Goal: Answer question/provide support: Share knowledge or assist other users

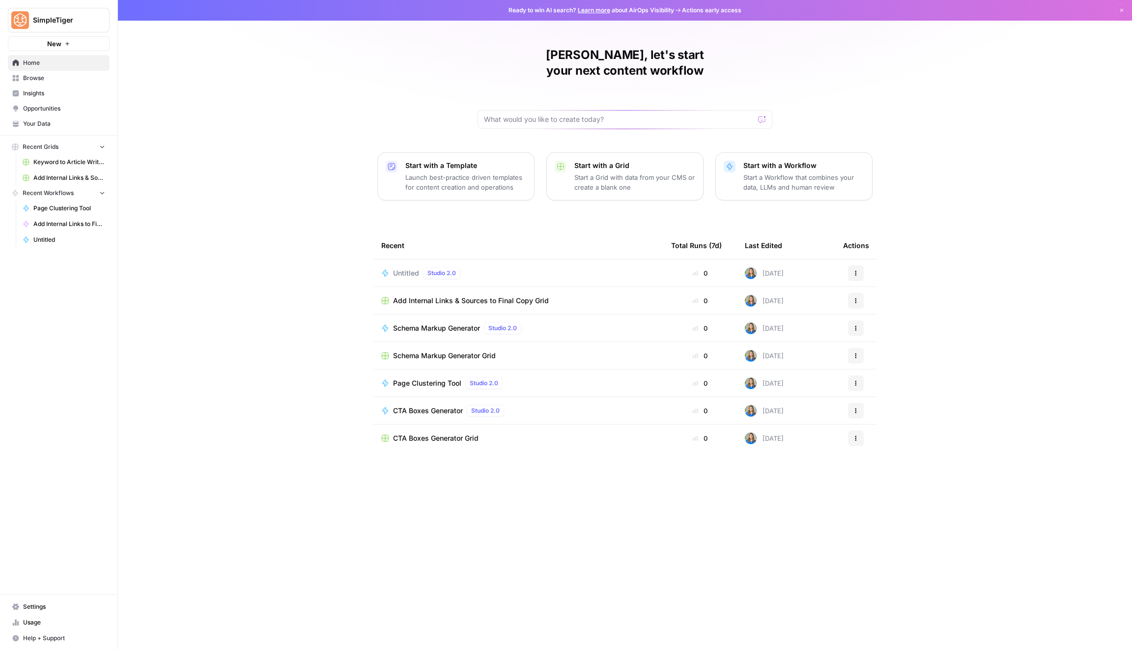
click at [70, 44] on button "New" at bounding box center [59, 43] width 102 height 15
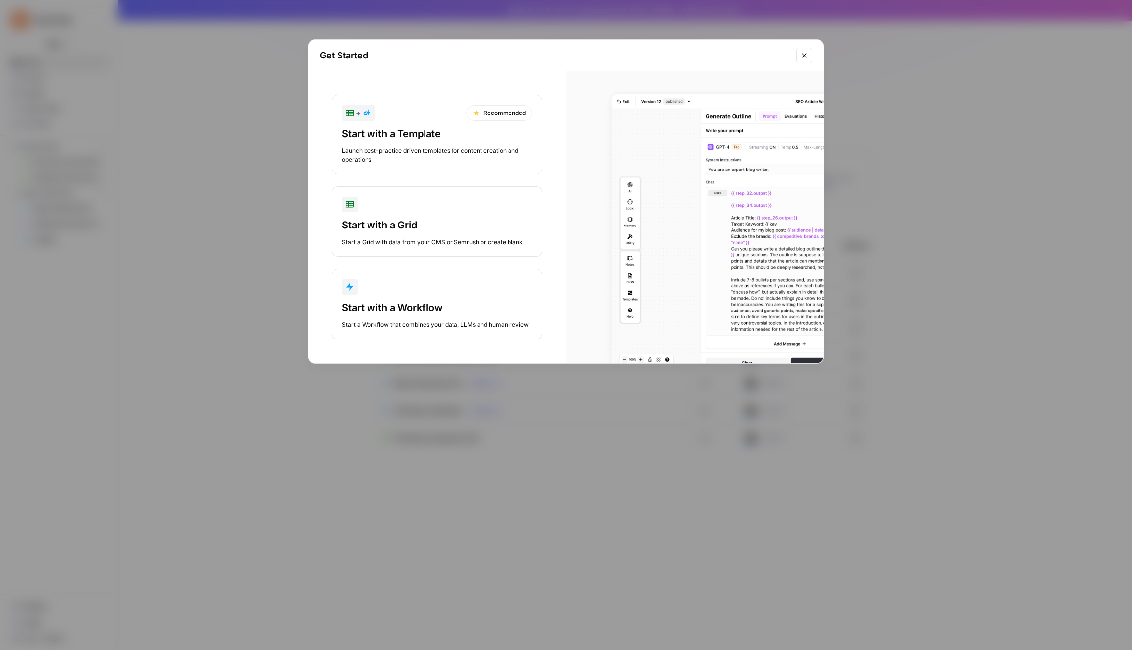
click at [427, 317] on div "Start with a Workflow Start a Workflow that combines your data, LLMs and human …" at bounding box center [437, 315] width 190 height 29
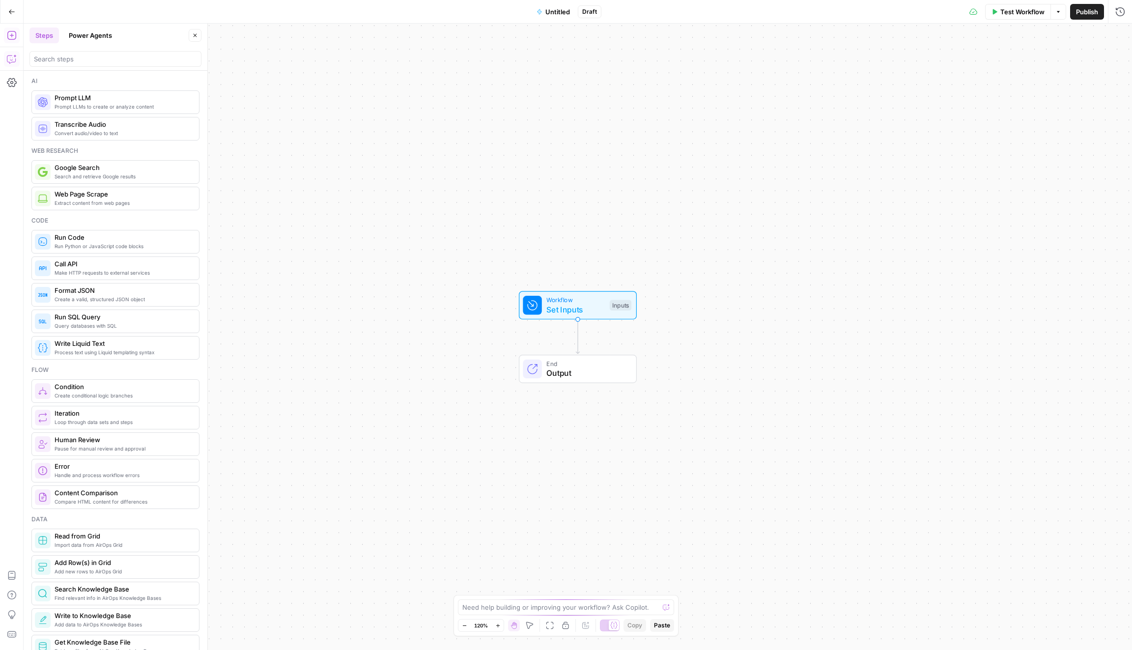
click at [14, 54] on icon "button" at bounding box center [12, 59] width 10 height 10
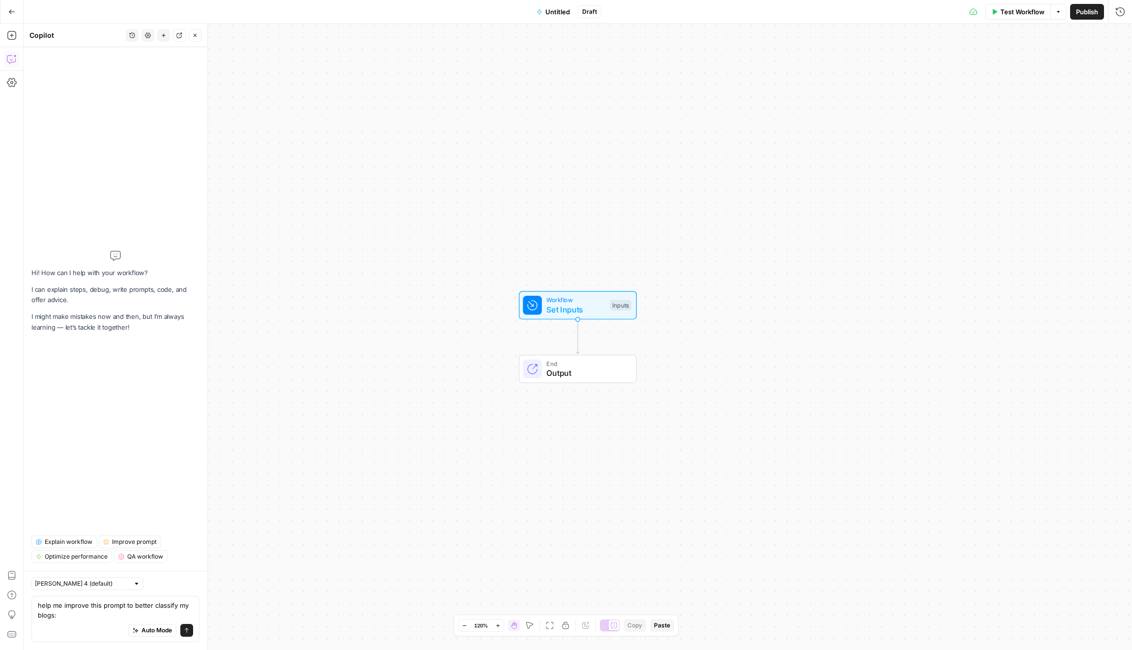
type textarea "lore ip dolorsi amet consec ad elitse doeiusmo te incid: /** * Utlabo Etdo Magn…"
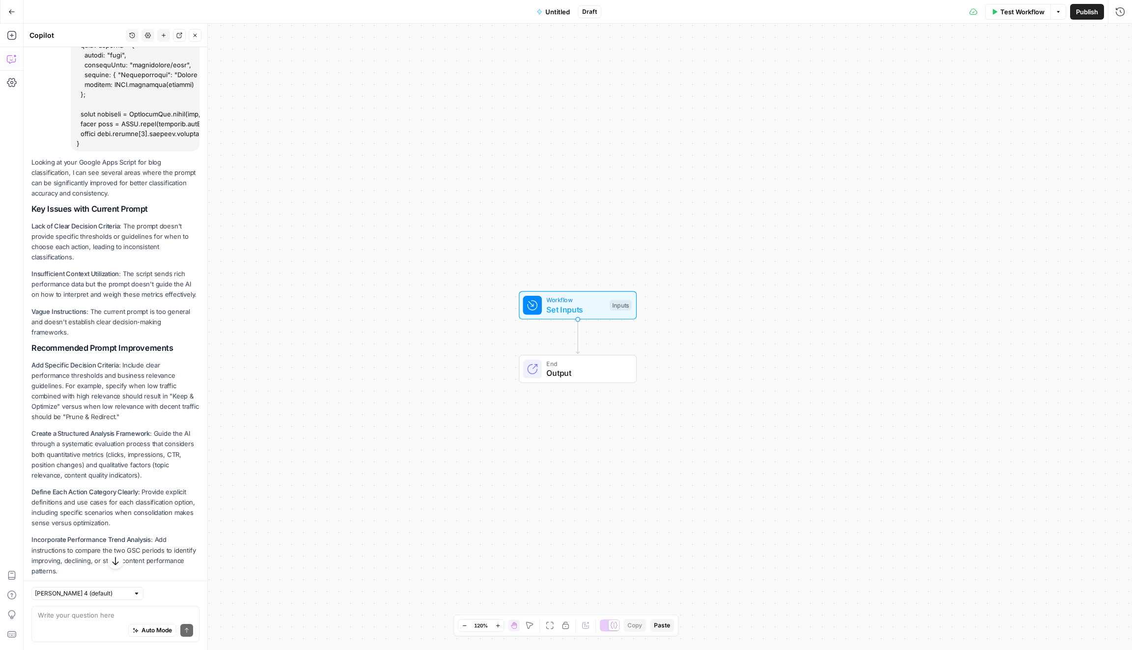
scroll to position [1349, 0]
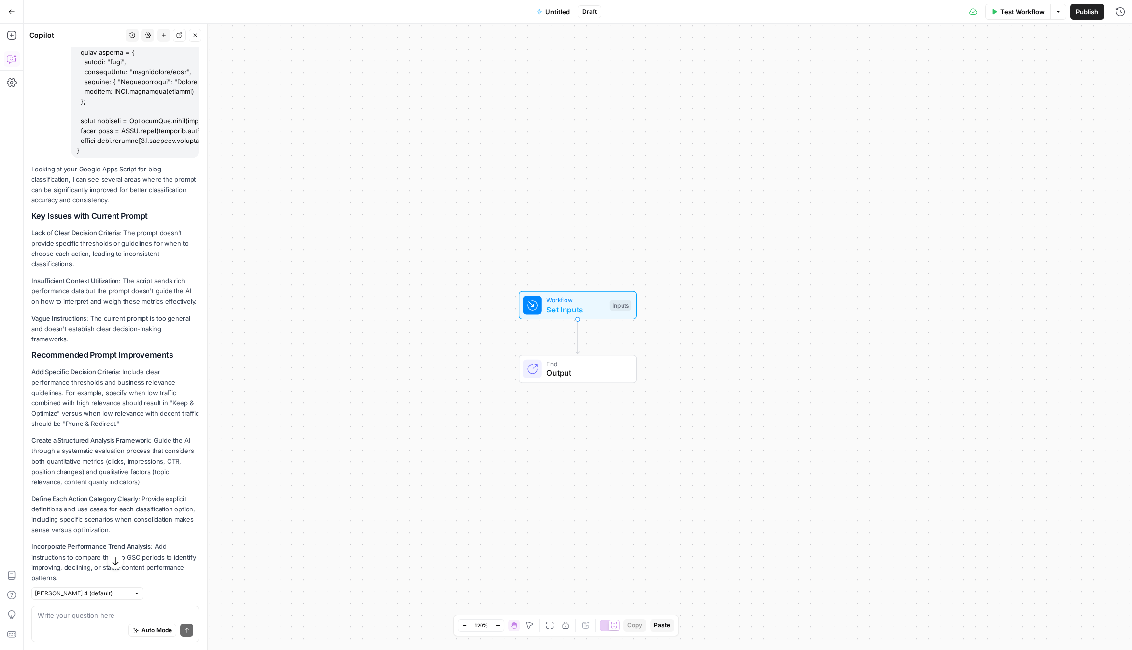
drag, startPoint x: 29, startPoint y: 185, endPoint x: 153, endPoint y: 308, distance: 173.7
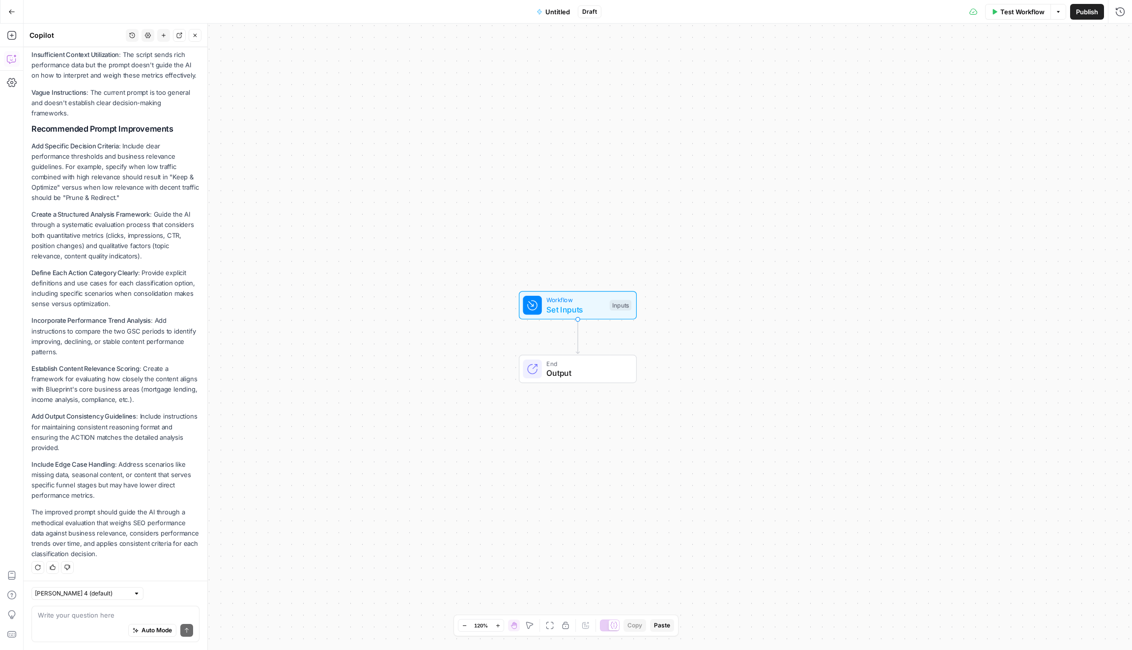
click at [140, 558] on div "Looking at your Google Apps Script for blog classification, I can see several a…" at bounding box center [115, 256] width 168 height 637
copy div "Looking at your Google Apps Script for blog classification, I can see several a…"
click at [99, 610] on textarea at bounding box center [115, 615] width 155 height 10
paste textarea "/** * Loremi Dolo Sitame co adipisci elit seddo eiu Temporinc * Utlab "ETDOLOR …"
type textarea "/** * Loremi Dolo Sitame co adipisci elit seddo eiu Temporinc * Utlab "ETDOLOR …"
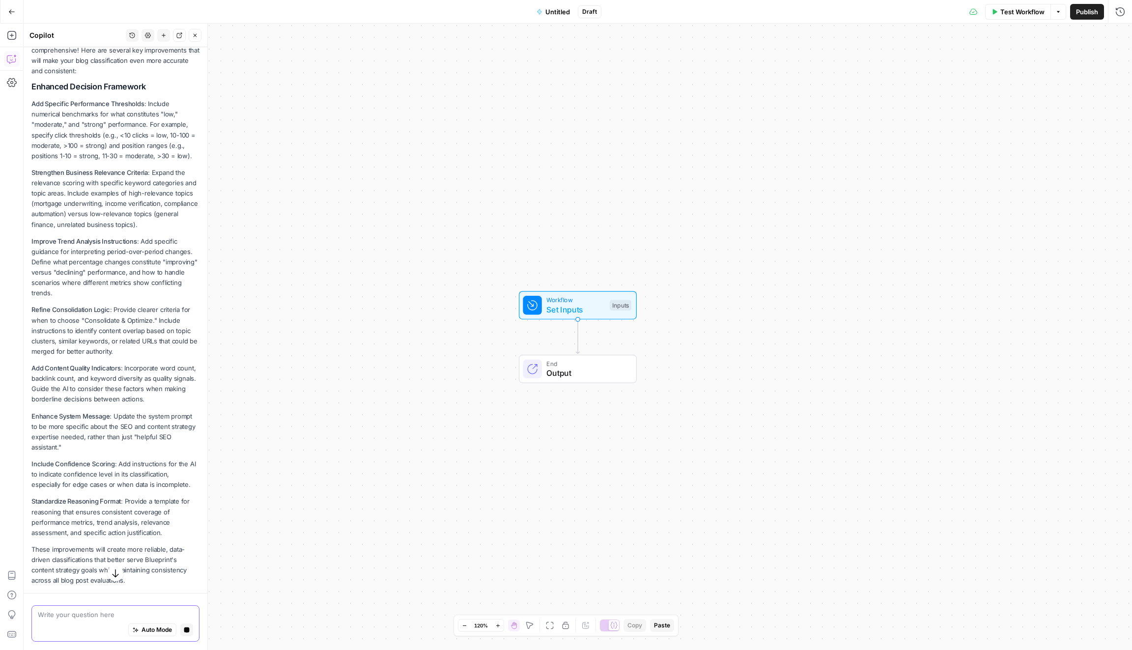
scroll to position [3825, 0]
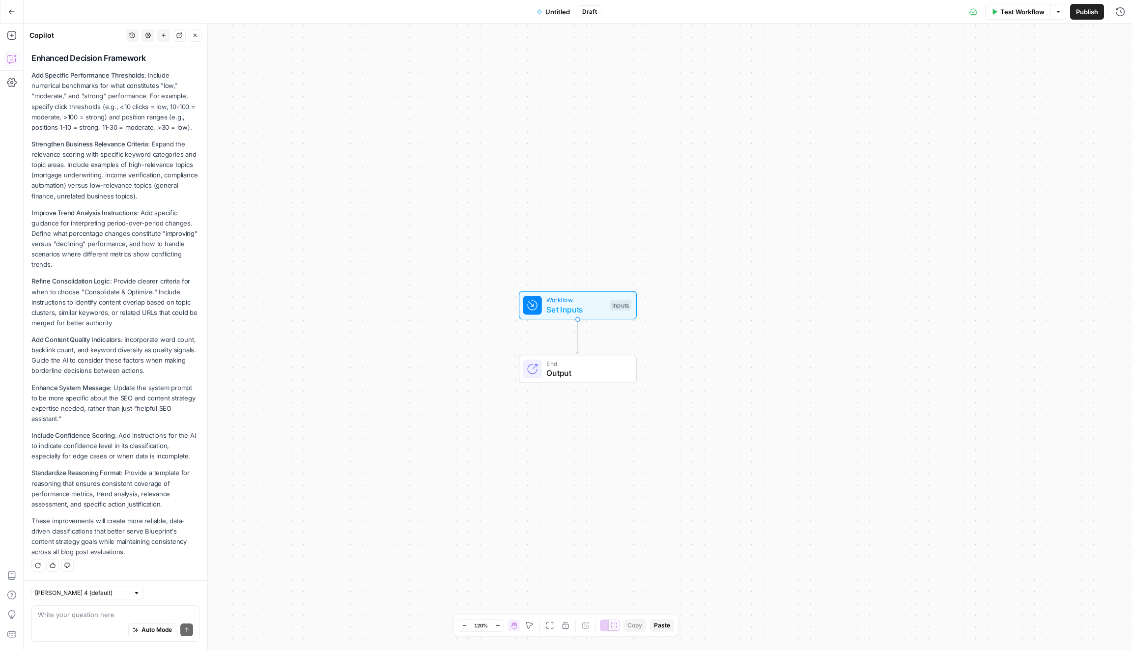
drag, startPoint x: 131, startPoint y: 549, endPoint x: 33, endPoint y: 76, distance: 483.2
click at [33, 76] on div "Your updated prompt is much more structured and comprehensive! Here are several…" at bounding box center [115, 281] width 168 height 551
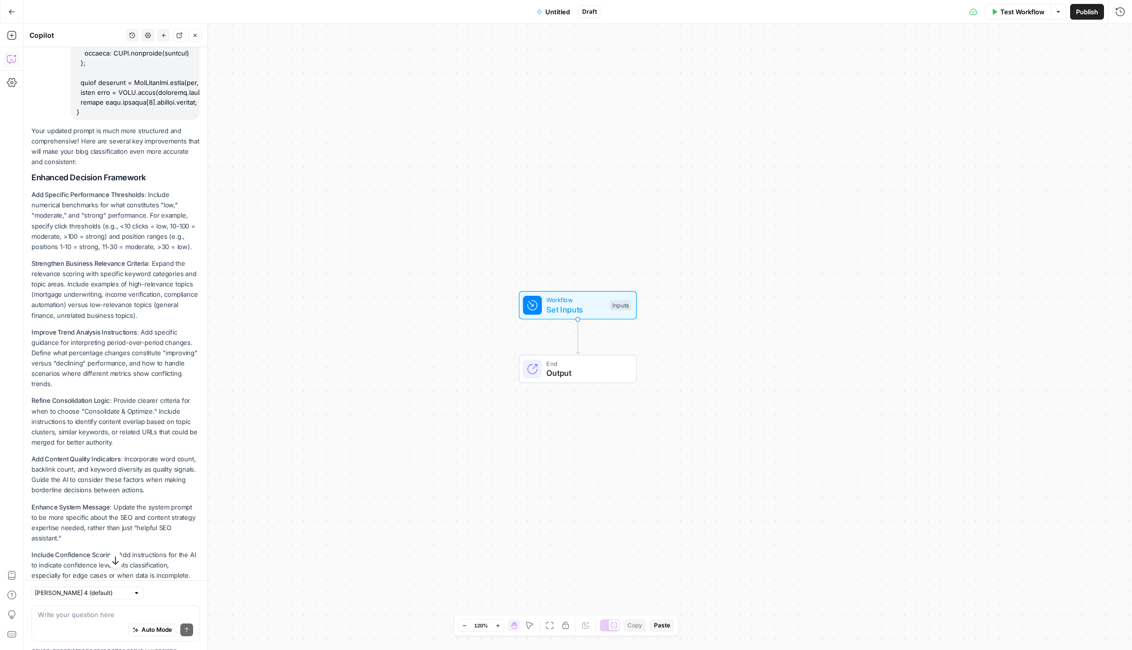
scroll to position [3690, 0]
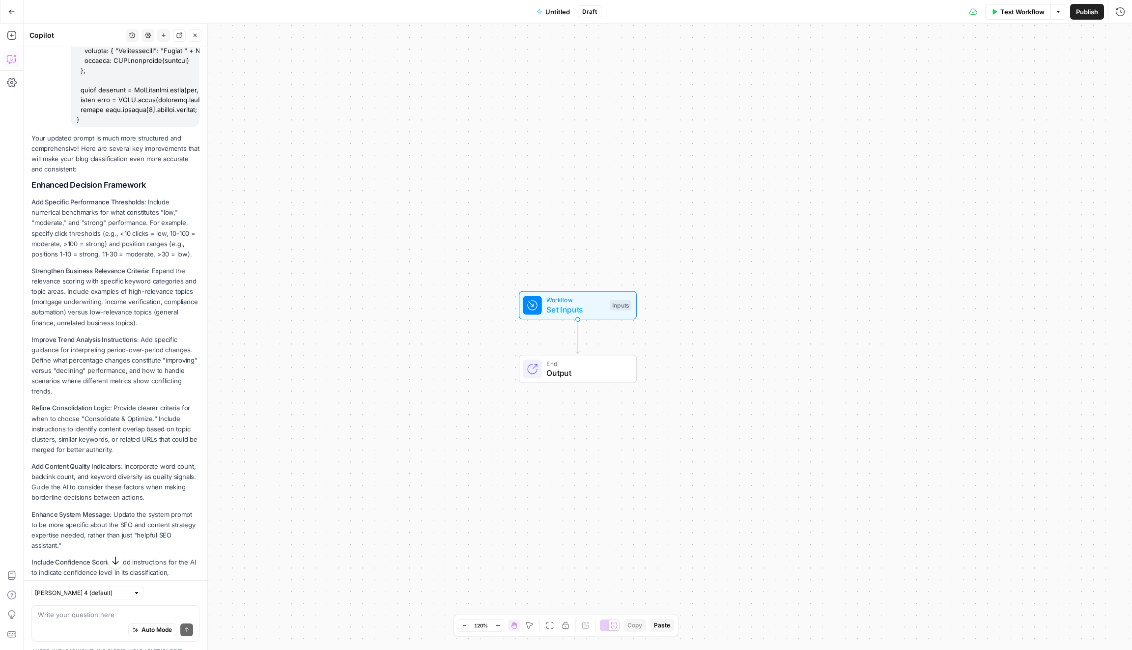
click at [31, 144] on p "Your updated prompt is much more structured and comprehensive! Here are several…" at bounding box center [115, 154] width 168 height 42
copy div "Your updated prompt is much more structured and comprehensive! Here are several…"
